Goal: Task Accomplishment & Management: Use online tool/utility

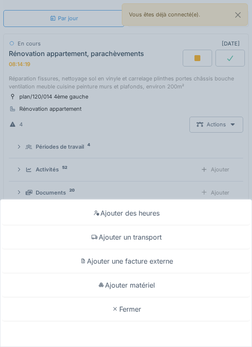
scroll to position [161, 0]
click at [117, 164] on div "Ajouter des heures Ajouter un transport Ajouter une facture externe Ajouter mat…" at bounding box center [126, 173] width 252 height 347
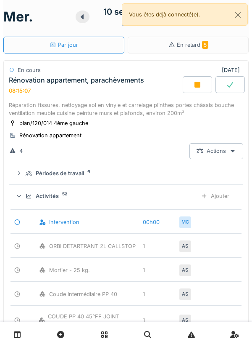
scroll to position [0, 0]
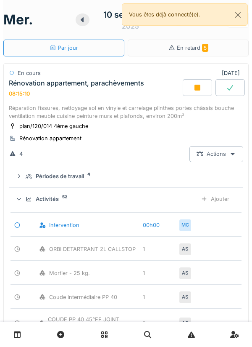
click at [218, 199] on div "Ajouter" at bounding box center [215, 199] width 43 height 16
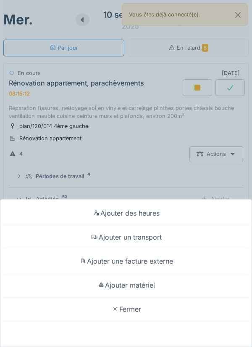
click at [150, 283] on div "Ajouter matériel" at bounding box center [126, 285] width 248 height 24
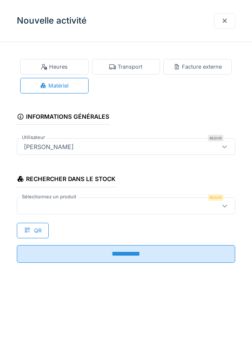
click at [226, 207] on icon at bounding box center [225, 205] width 7 height 5
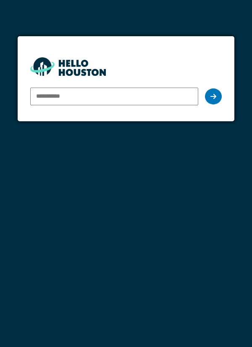
click at [47, 94] on input "email" at bounding box center [114, 97] width 169 height 18
type input "**********"
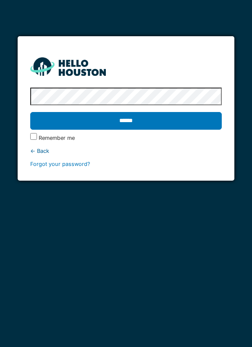
click at [131, 123] on input "******" at bounding box center [126, 121] width 192 height 18
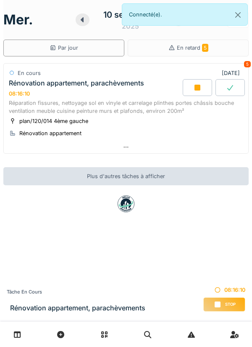
click at [194, 87] on icon at bounding box center [198, 87] width 8 height 7
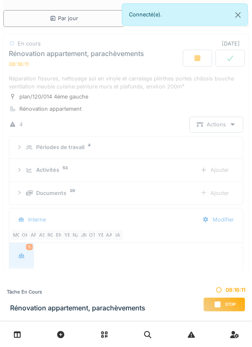
scroll to position [161, 0]
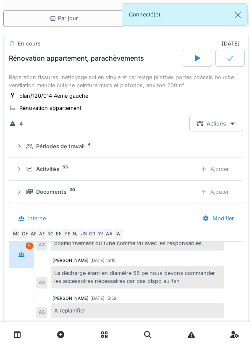
click at [222, 171] on div "Ajouter" at bounding box center [215, 169] width 43 height 16
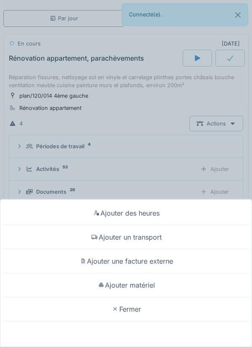
click at [139, 283] on div "Ajouter matériel" at bounding box center [126, 285] width 248 height 24
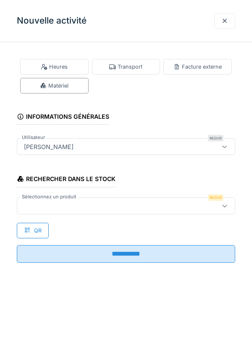
click at [225, 203] on icon at bounding box center [225, 205] width 7 height 5
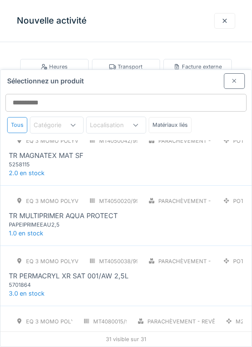
scroll to position [1642, 0]
